Goal: Check status: Check status

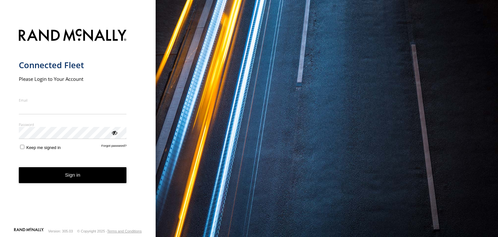
type input "**********"
click at [71, 182] on button "Sign in" at bounding box center [73, 175] width 108 height 16
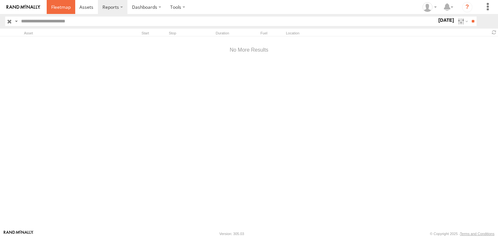
click at [57, 8] on span at bounding box center [60, 7] width 19 height 6
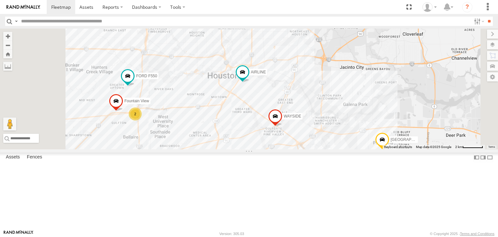
click at [142, 120] on div "2" at bounding box center [135, 113] width 13 height 13
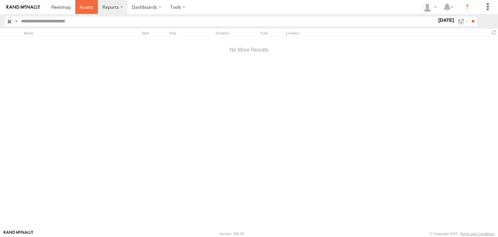
click at [83, 4] on span at bounding box center [86, 7] width 14 height 6
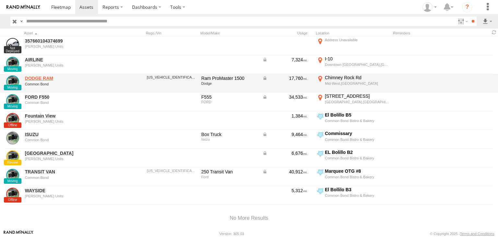
click at [45, 78] on link "DODGE RAM" at bounding box center [69, 78] width 89 height 6
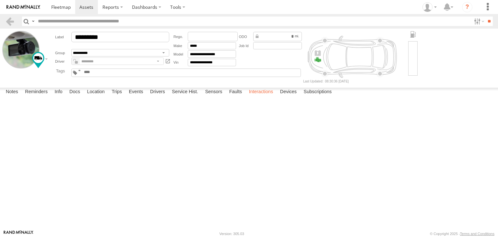
click at [264, 97] on label "Interactions" at bounding box center [261, 92] width 31 height 9
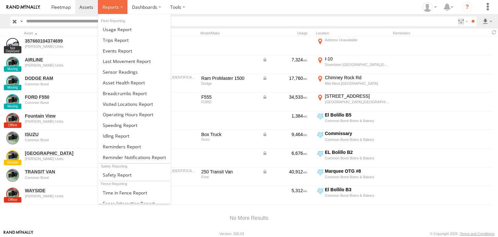
click at [119, 3] on label at bounding box center [113, 7] width 30 height 14
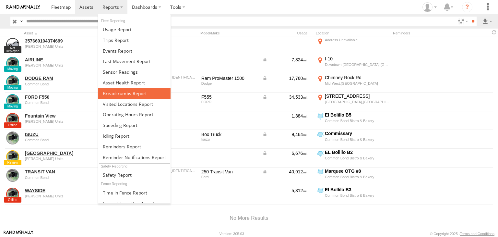
click at [120, 90] on span at bounding box center [125, 93] width 44 height 6
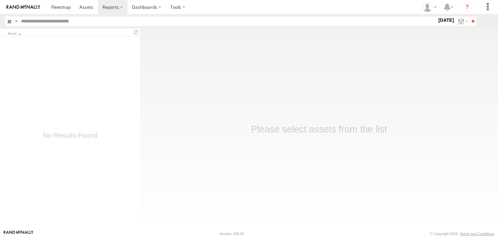
click at [448, 18] on label "2 Jan 24" at bounding box center [446, 20] width 18 height 7
click at [0, 0] on span "[DATE]" at bounding box center [0, 0] width 0 height 0
click at [473, 20] on input "**" at bounding box center [472, 21] width 7 height 9
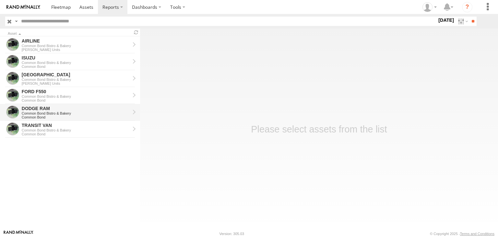
click at [37, 105] on div "DODGE RAM" at bounding box center [76, 108] width 108 height 6
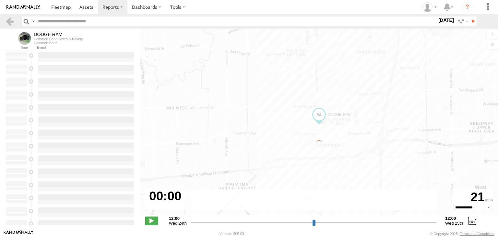
select select "**********"
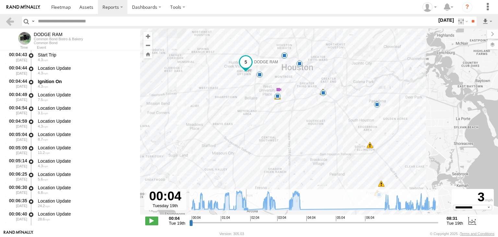
click at [248, 208] on icon at bounding box center [245, 209] width 5 height 5
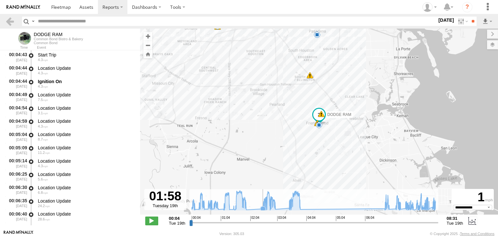
click at [260, 208] on icon at bounding box center [263, 208] width 6 height 6
click at [248, 211] on div "DODGE RAM 00:11 Tue 00:31 Tue 00:41 Tue 01:00 Tue 01:23 Tue 01:36 Tue 01:57 Tue…" at bounding box center [319, 125] width 358 height 193
click at [246, 210] on div "DODGE RAM 00:11 Tue 00:31 Tue 00:41 Tue 01:00 Tue 01:23 Tue 01:36 Tue 01:57 Tue…" at bounding box center [319, 125] width 358 height 193
click at [246, 208] on icon at bounding box center [245, 209] width 5 height 5
click at [262, 207] on icon at bounding box center [262, 208] width 5 height 5
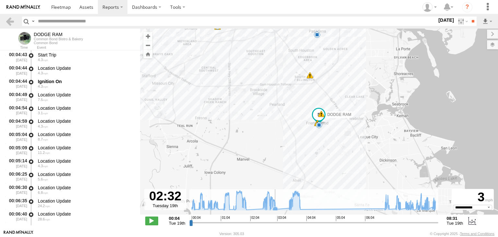
click at [276, 207] on icon at bounding box center [275, 209] width 5 height 5
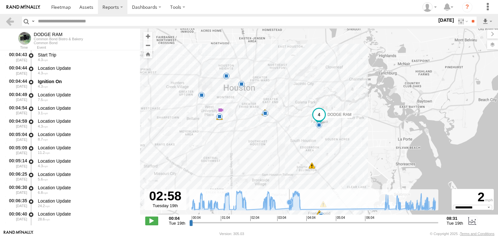
click at [290, 205] on icon at bounding box center [289, 202] width 6 height 6
click at [247, 209] on icon at bounding box center [245, 209] width 5 height 5
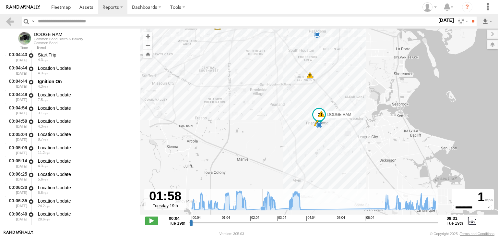
click at [261, 208] on icon at bounding box center [262, 208] width 5 height 5
click at [277, 209] on icon at bounding box center [275, 209] width 5 height 5
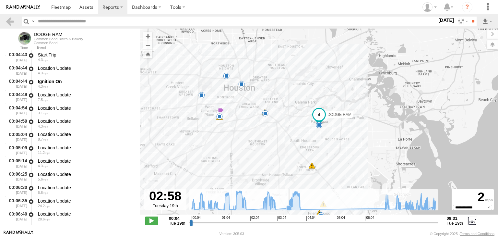
click at [288, 207] on icon at bounding box center [288, 207] width 5 height 5
click at [437, 19] on label "[DATE]" at bounding box center [446, 20] width 18 height 7
click at [0, 0] on label at bounding box center [0, 0] width 0 height 0
click at [471, 22] on input "**" at bounding box center [472, 21] width 7 height 9
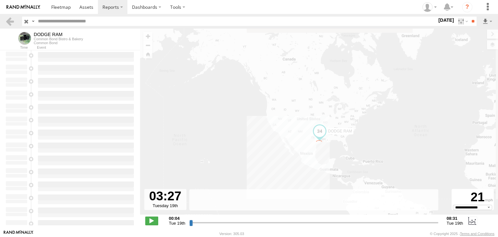
type input "**********"
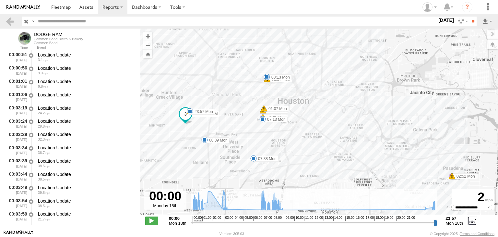
click at [228, 208] on icon at bounding box center [225, 209] width 6 height 6
click at [261, 208] on icon at bounding box center [261, 208] width 5 height 5
click at [226, 209] on icon at bounding box center [225, 209] width 5 height 5
click at [259, 209] on icon at bounding box center [261, 208] width 5 height 5
click at [284, 209] on icon at bounding box center [282, 209] width 5 height 5
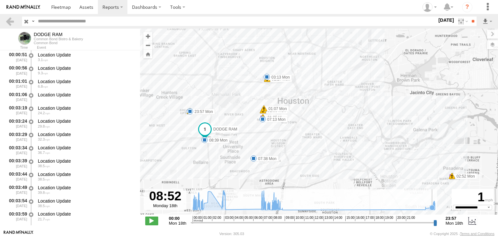
click at [432, 208] on icon at bounding box center [432, 207] width 5 height 5
click at [228, 209] on icon at bounding box center [225, 209] width 6 height 6
click at [261, 208] on icon at bounding box center [261, 208] width 5 height 5
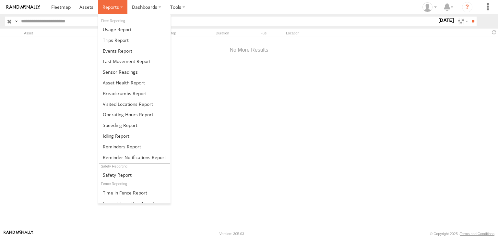
click at [125, 6] on label at bounding box center [113, 7] width 30 height 14
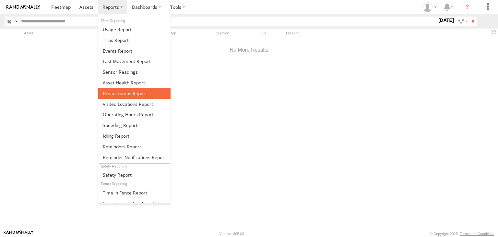
click at [116, 97] on link at bounding box center [134, 93] width 72 height 11
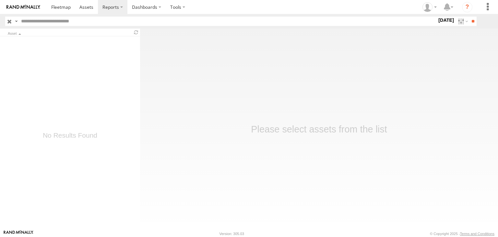
click at [437, 22] on label "2 Jan 24" at bounding box center [446, 20] width 18 height 7
click at [0, 0] on span "[DATE]" at bounding box center [0, 0] width 0 height 0
click at [471, 23] on input "**" at bounding box center [472, 21] width 7 height 9
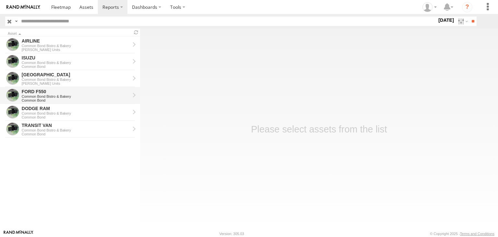
click at [38, 89] on div "FORD F550" at bounding box center [76, 92] width 108 height 6
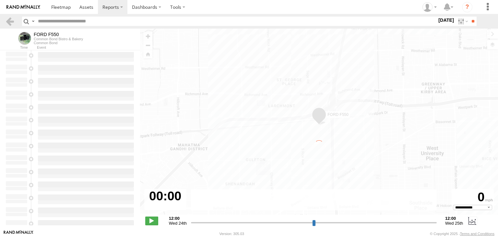
select select "**********"
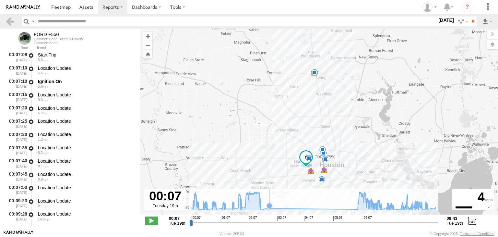
click at [269, 208] on icon at bounding box center [269, 205] width 6 height 6
click at [358, 209] on icon at bounding box center [357, 209] width 5 height 5
click at [269, 208] on icon at bounding box center [269, 205] width 6 height 6
click at [357, 207] on icon at bounding box center [357, 209] width 5 height 5
click at [438, 22] on label "19 Aug 25" at bounding box center [446, 20] width 18 height 7
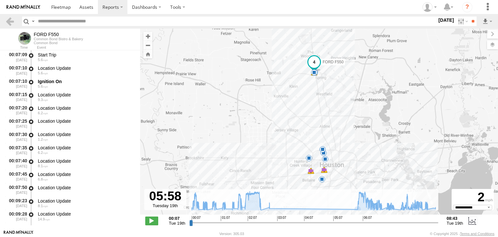
click at [0, 0] on span "[DATE]" at bounding box center [0, 0] width 0 height 0
click at [0, 0] on label at bounding box center [0, 0] width 0 height 0
click at [474, 20] on input "**" at bounding box center [472, 21] width 7 height 9
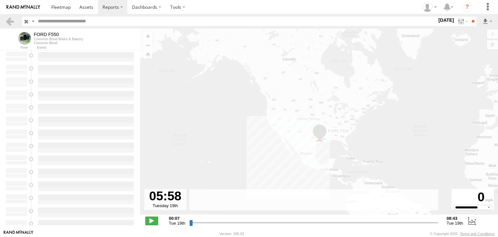
type input "**********"
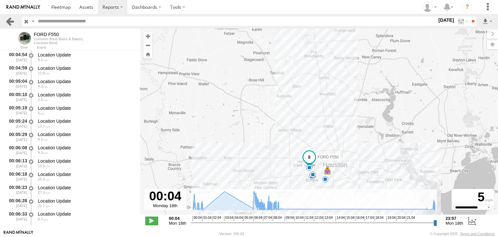
click at [9, 24] on link at bounding box center [9, 21] width 9 height 9
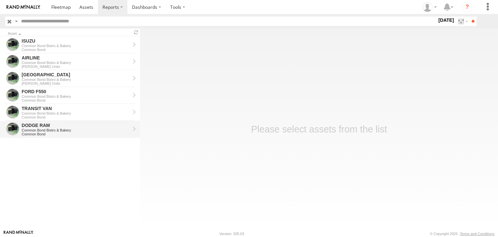
click at [35, 127] on div "DODGE RAM Common Bond Bistro & Bakery Common Bond" at bounding box center [76, 129] width 110 height 16
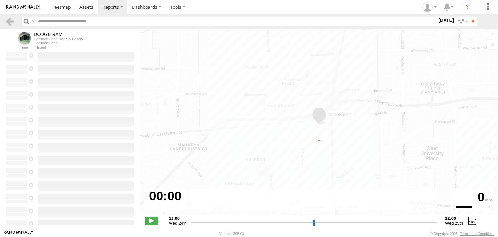
select select "**********"
type input "**********"
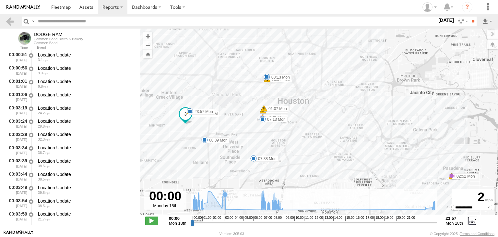
click at [225, 207] on icon at bounding box center [314, 200] width 248 height 20
click at [261, 208] on icon at bounding box center [261, 208] width 5 height 5
click at [89, 6] on span at bounding box center [86, 7] width 14 height 6
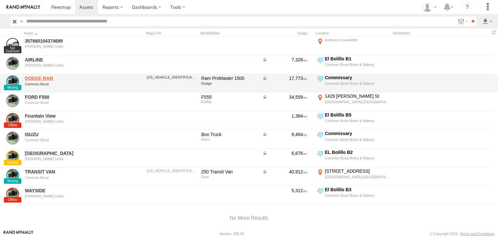
click at [44, 78] on link "DODGE RAM" at bounding box center [69, 78] width 89 height 6
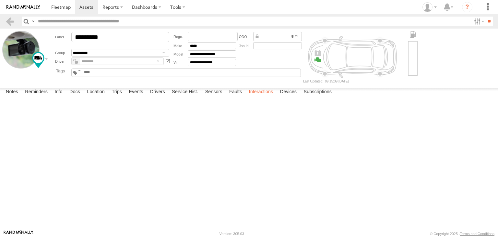
click at [258, 97] on label "Interactions" at bounding box center [261, 92] width 31 height 9
click at [267, 97] on label "Interactions" at bounding box center [261, 92] width 31 height 9
